Goal: Task Accomplishment & Management: Manage account settings

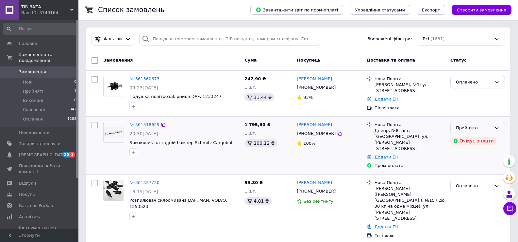
click at [500, 127] on div "Прийнято" at bounding box center [478, 128] width 55 height 13
click at [463, 152] on li "Скасовано" at bounding box center [478, 154] width 54 height 12
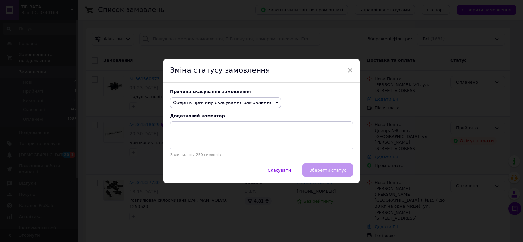
click at [260, 101] on span "Оберіть причину скасування замовлення" at bounding box center [225, 102] width 111 height 11
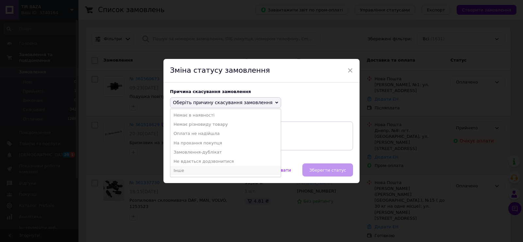
click at [176, 169] on li "Інше" at bounding box center [225, 170] width 111 height 9
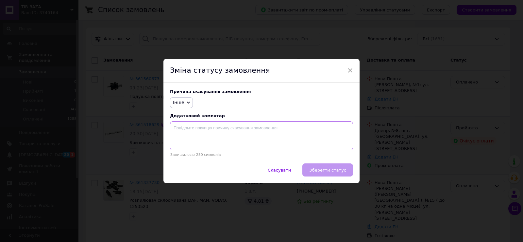
click at [177, 128] on textarea at bounding box center [261, 135] width 183 height 29
type textarea "клієнт відмовився"
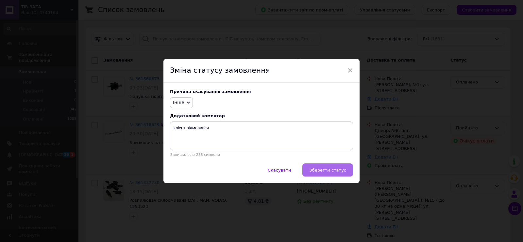
click at [325, 172] on span "Зберегти статус" at bounding box center [327, 169] width 37 height 5
